Goal: Navigation & Orientation: Find specific page/section

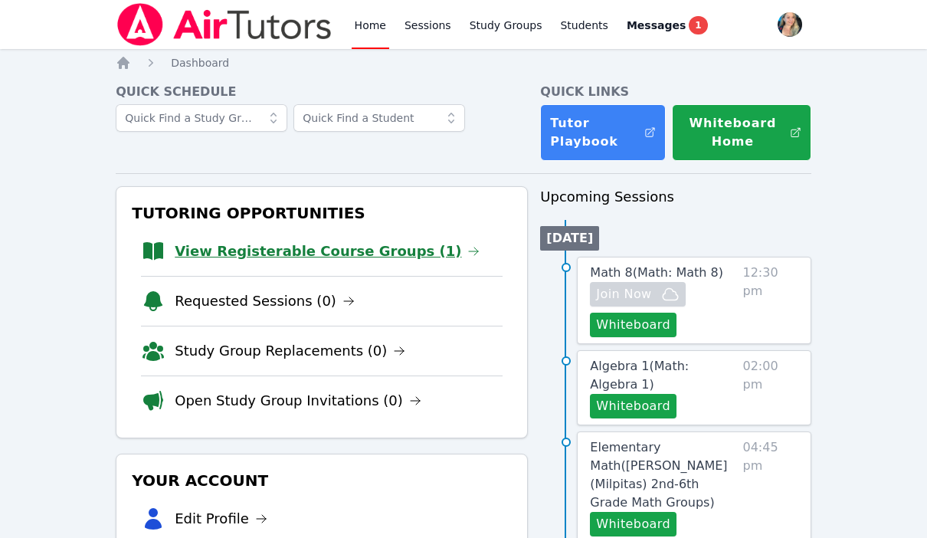
click at [329, 241] on link "View Registerable Course Groups (1)" at bounding box center [327, 251] width 305 height 21
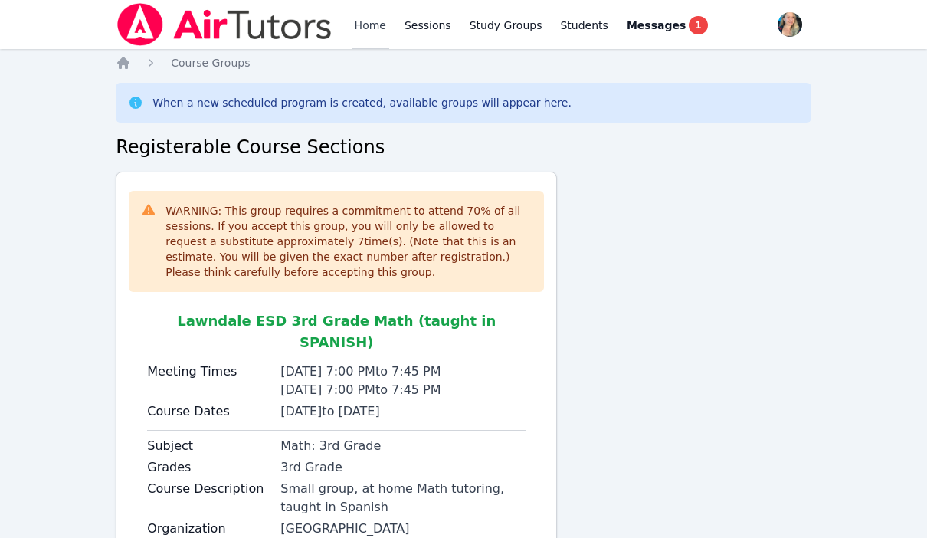
click at [372, 23] on link "Home" at bounding box center [371, 24] width 38 height 49
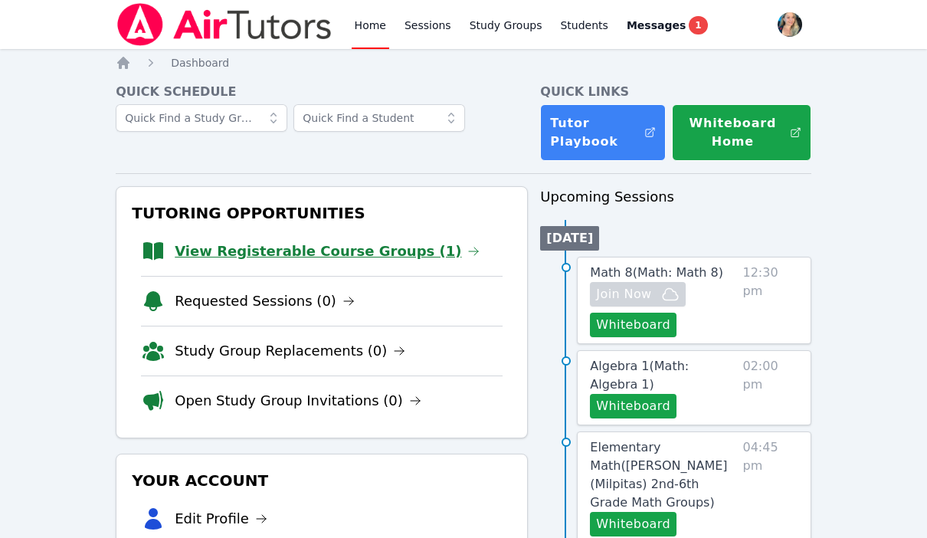
click at [364, 255] on link "View Registerable Course Groups (1)" at bounding box center [327, 251] width 305 height 21
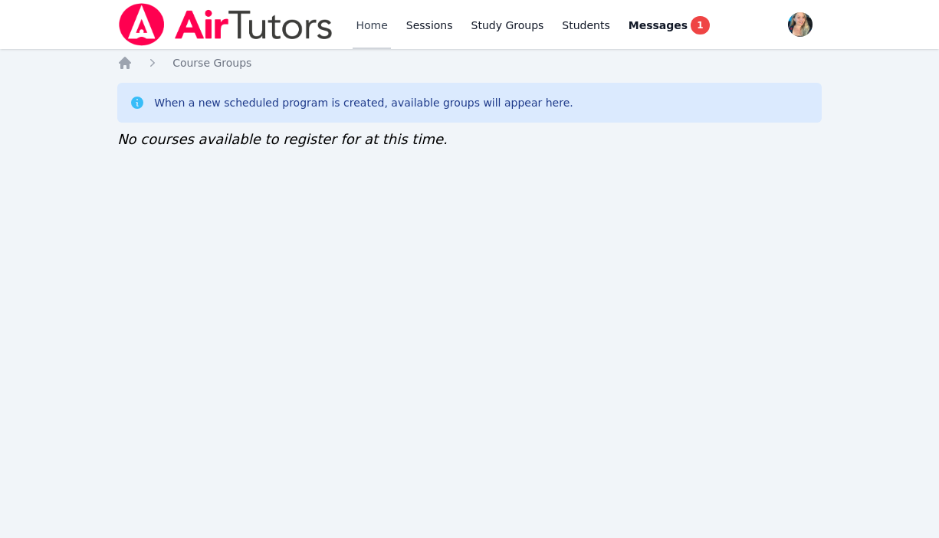
click at [368, 25] on link "Home" at bounding box center [372, 24] width 38 height 49
